Goal: Task Accomplishment & Management: Manage account settings

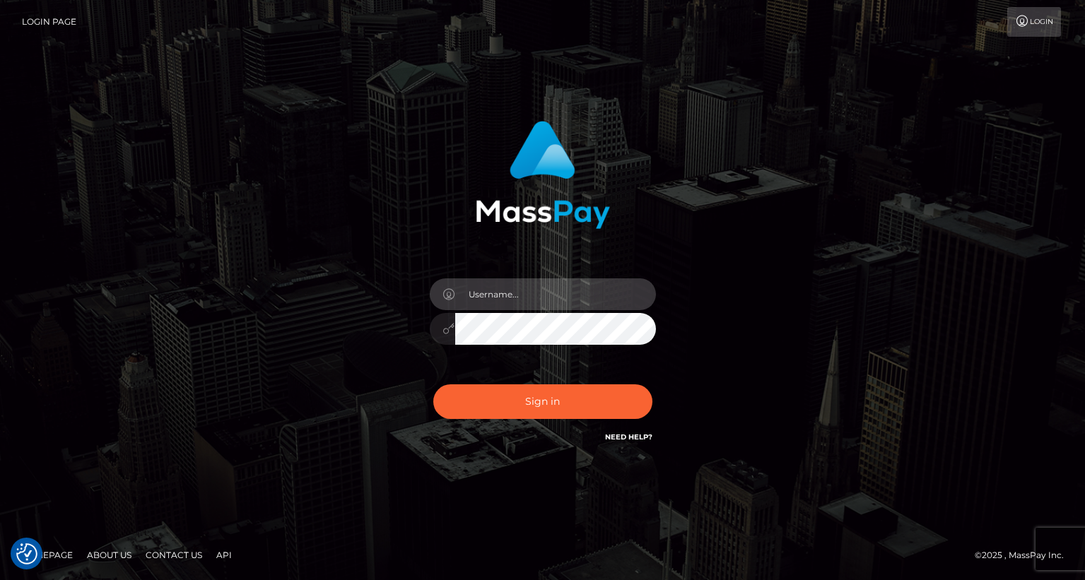
click at [527, 295] on input "text" at bounding box center [555, 295] width 201 height 32
type input "tatyanafansly1"
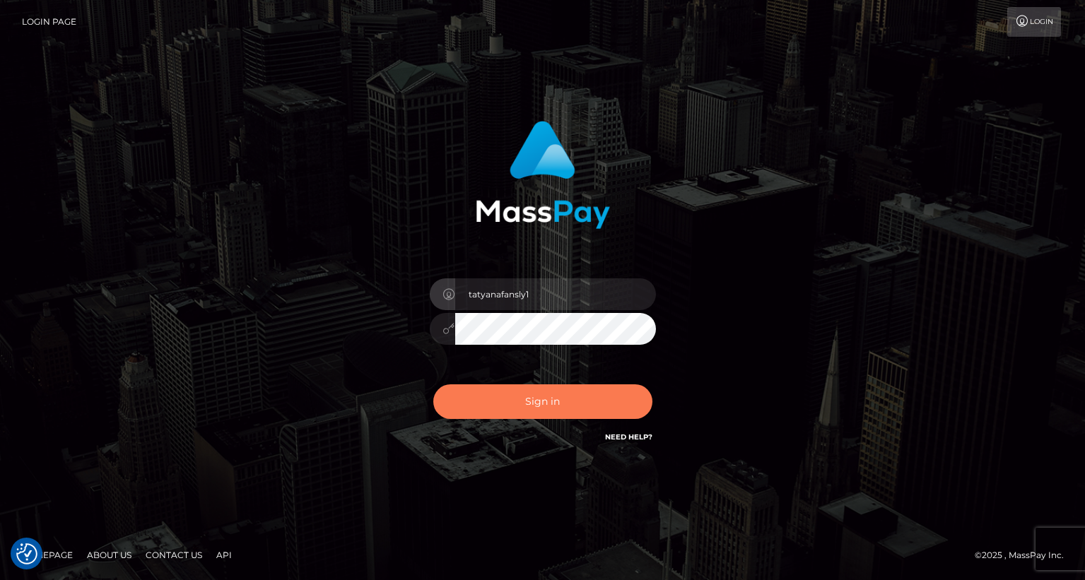
click at [542, 406] on button "Sign in" at bounding box center [542, 402] width 219 height 35
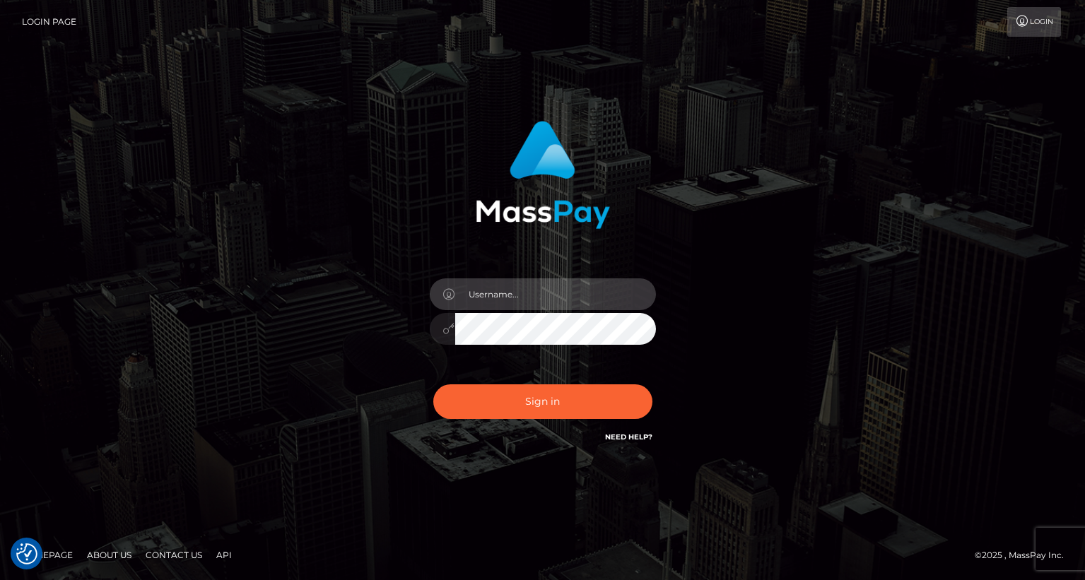
click at [481, 300] on input "text" at bounding box center [555, 295] width 201 height 32
type input "tatyanafansly1"
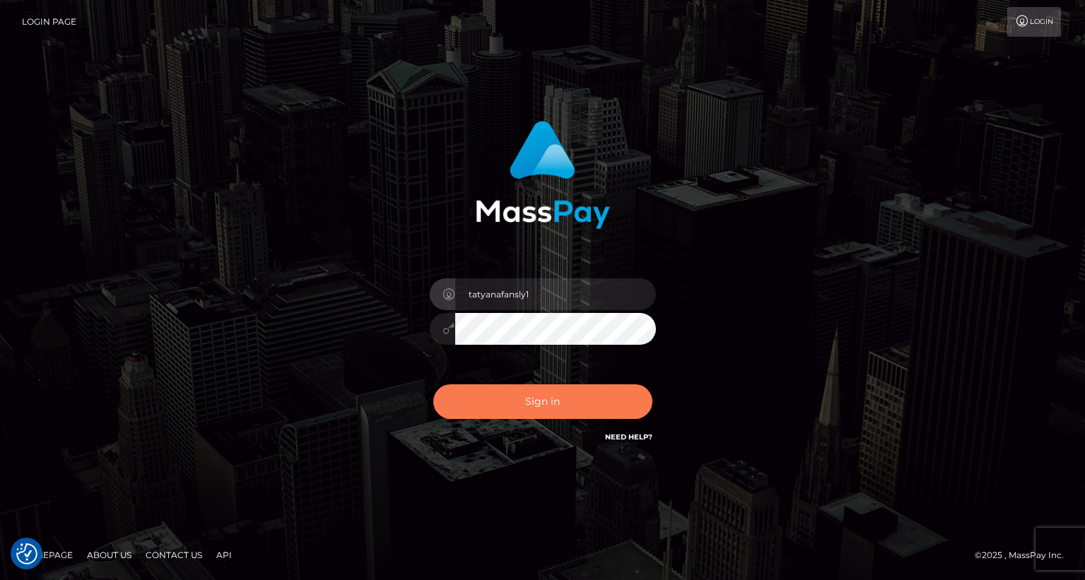
click at [564, 387] on button "Sign in" at bounding box center [542, 402] width 219 height 35
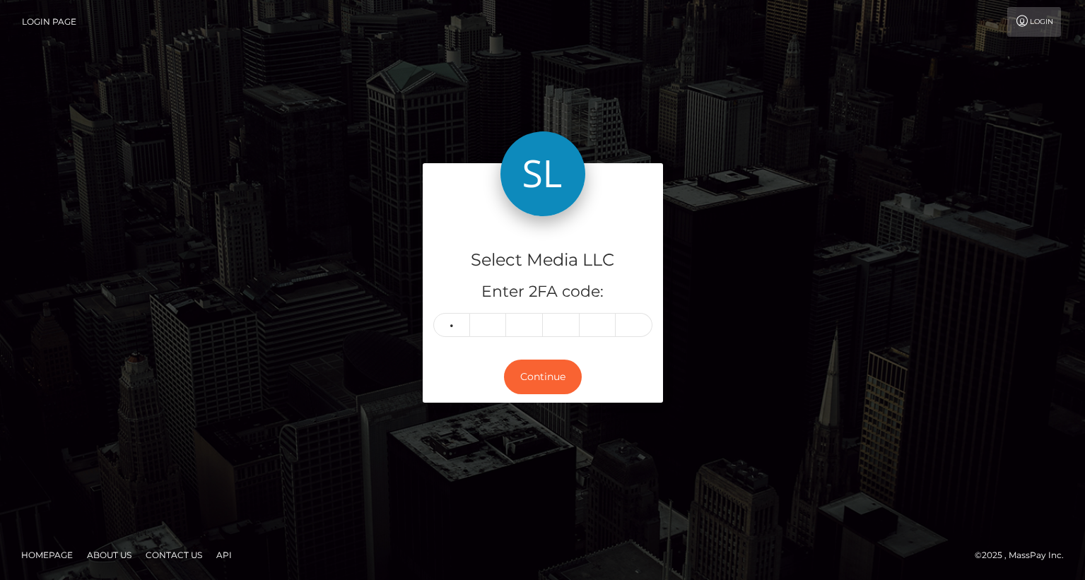
type input "2"
type input "6"
type input "0"
type input "4"
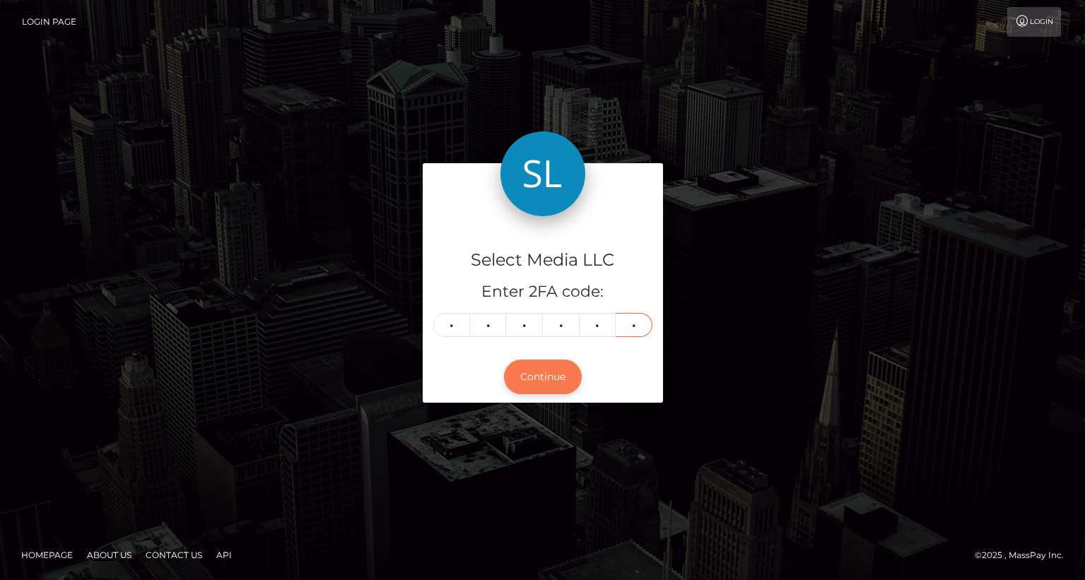
type input "4"
click at [549, 385] on button "Continue" at bounding box center [543, 377] width 78 height 35
